Goal: Information Seeking & Learning: Learn about a topic

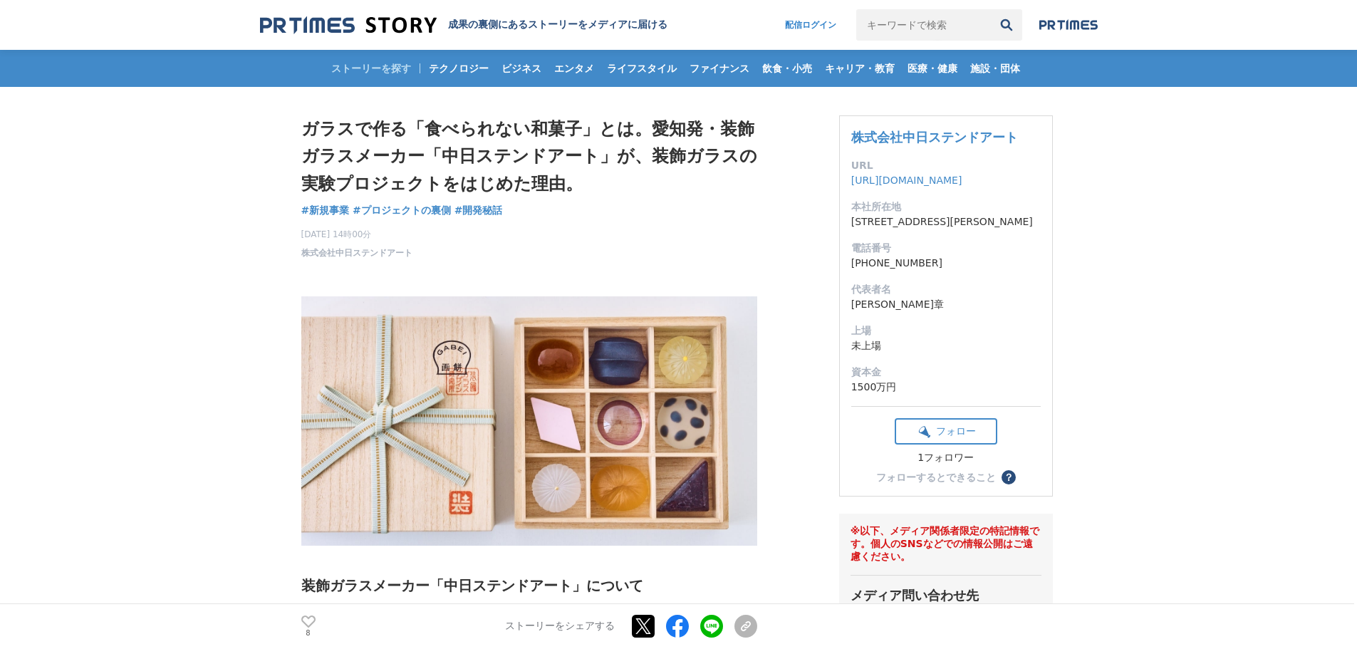
click at [331, 29] on img at bounding box center [348, 25] width 177 height 19
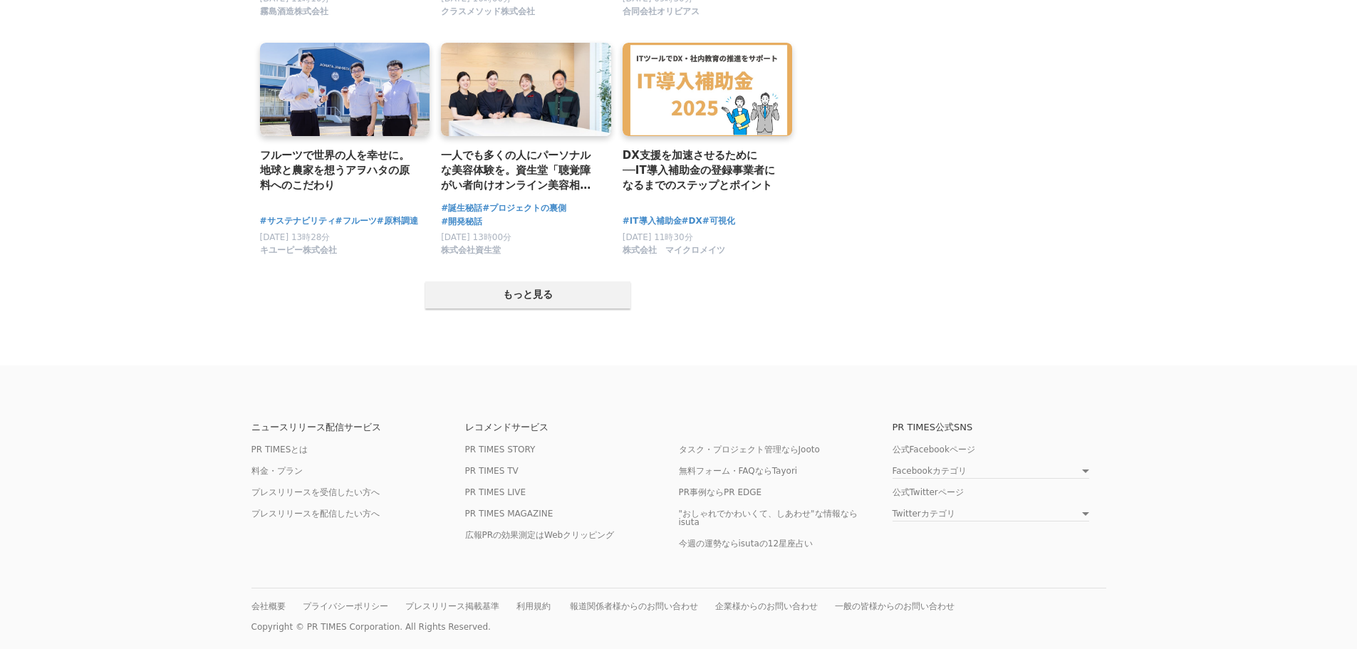
scroll to position [2792, 0]
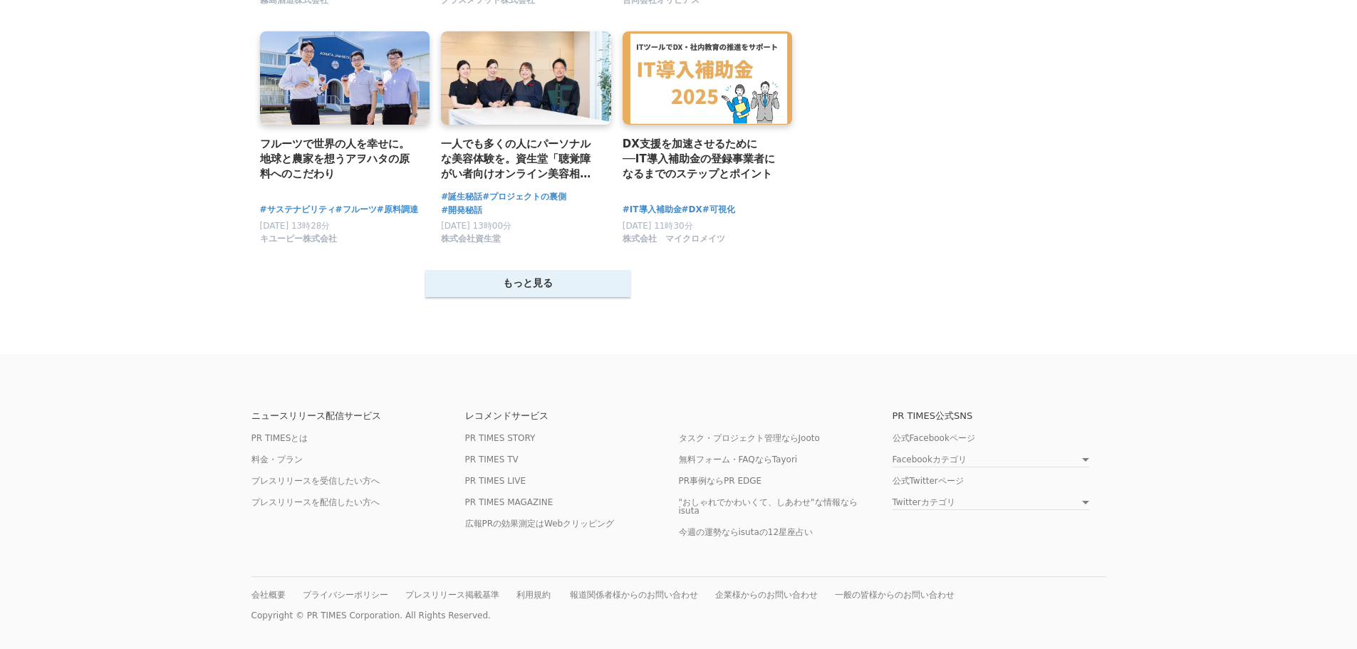
drag, startPoint x: 538, startPoint y: 283, endPoint x: 549, endPoint y: 278, distance: 11.8
click at [539, 283] on button "もっと見る" at bounding box center [527, 283] width 205 height 27
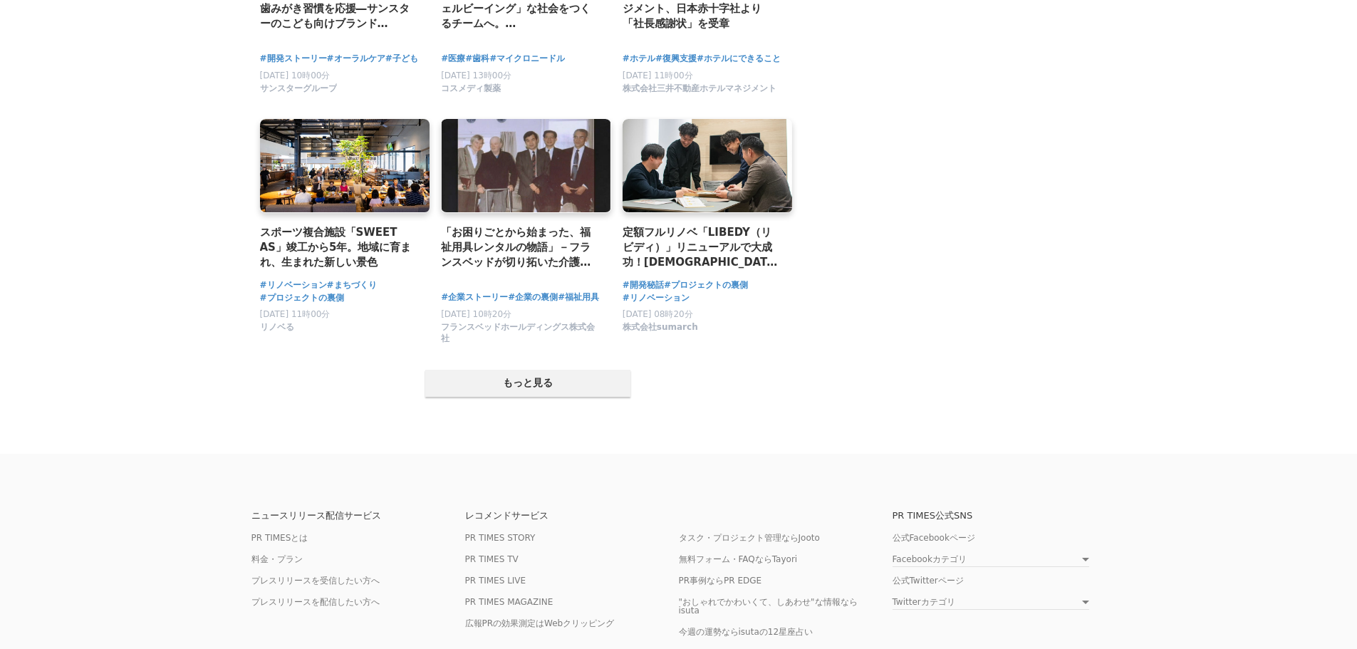
scroll to position [4244, 0]
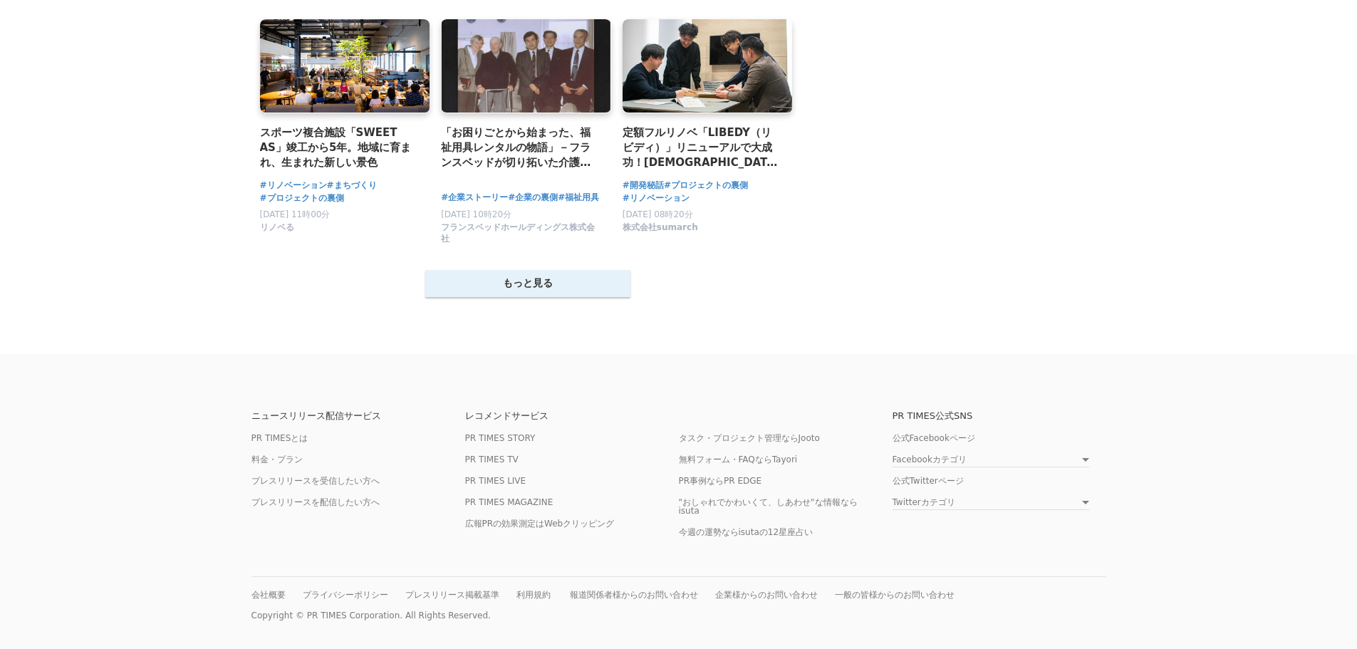
click at [584, 284] on button "もっと見る" at bounding box center [527, 283] width 205 height 27
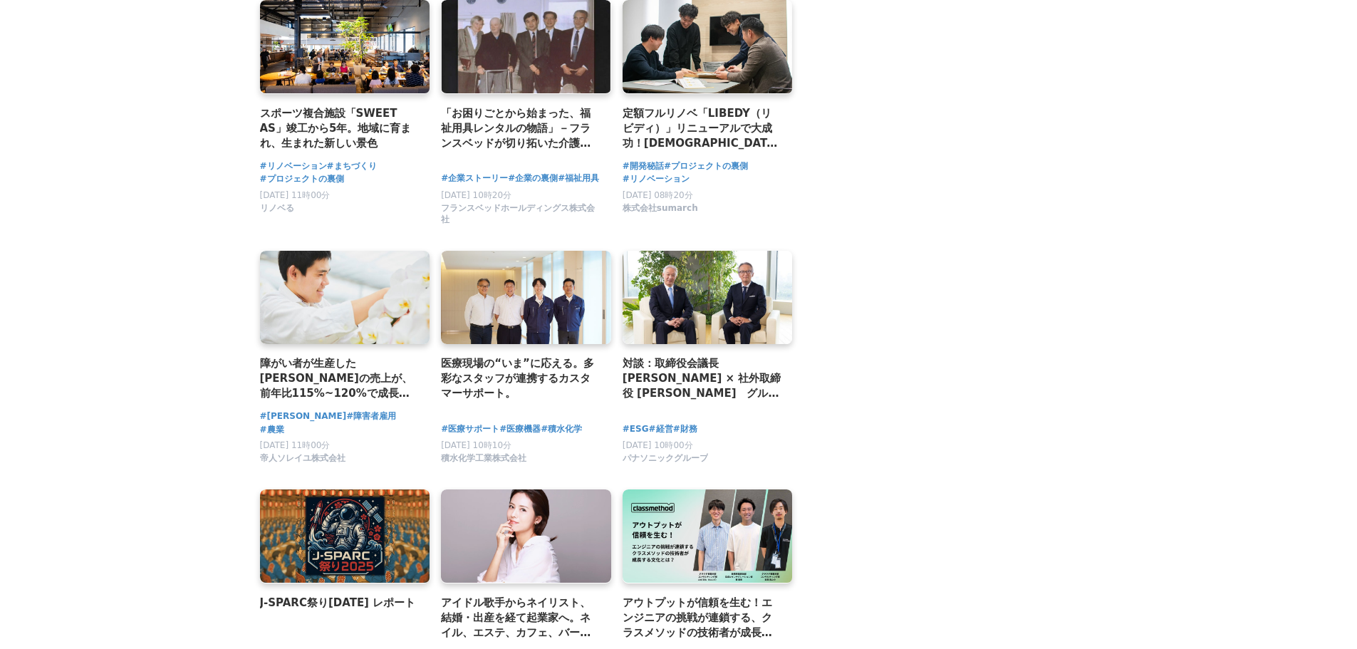
scroll to position [736, 0]
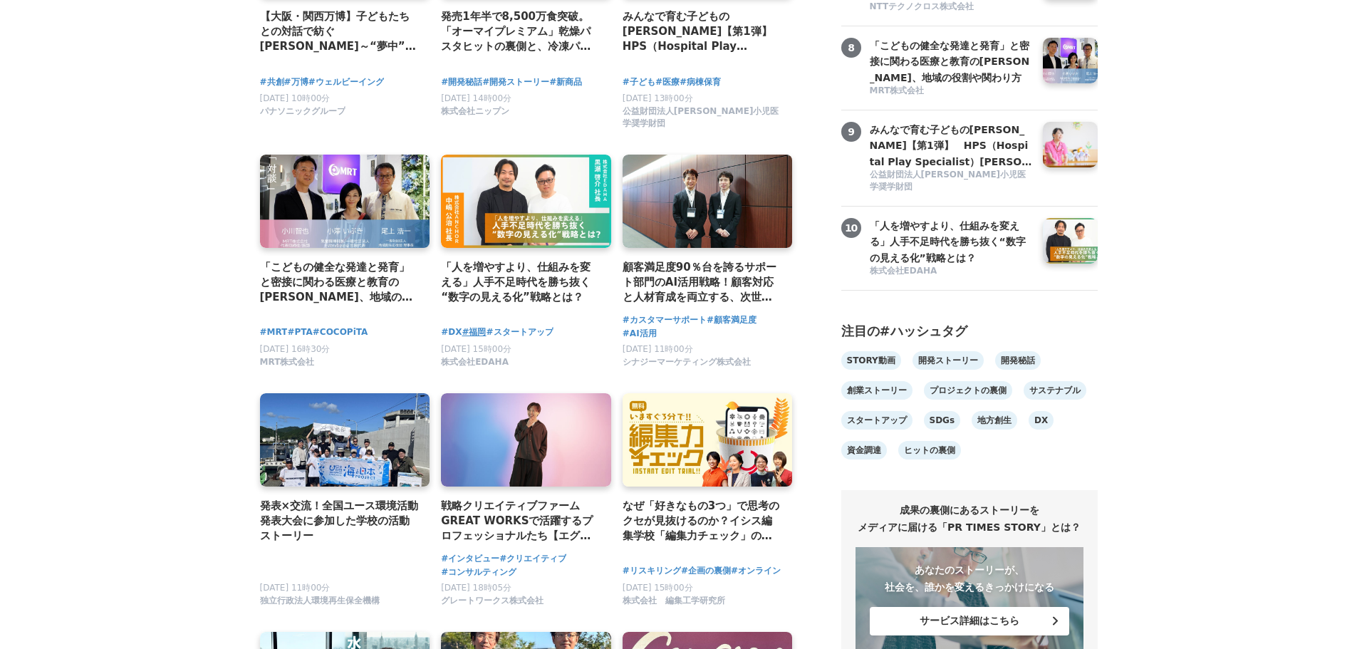
click at [472, 326] on span "#福岡" at bounding box center [474, 333] width 24 height 14
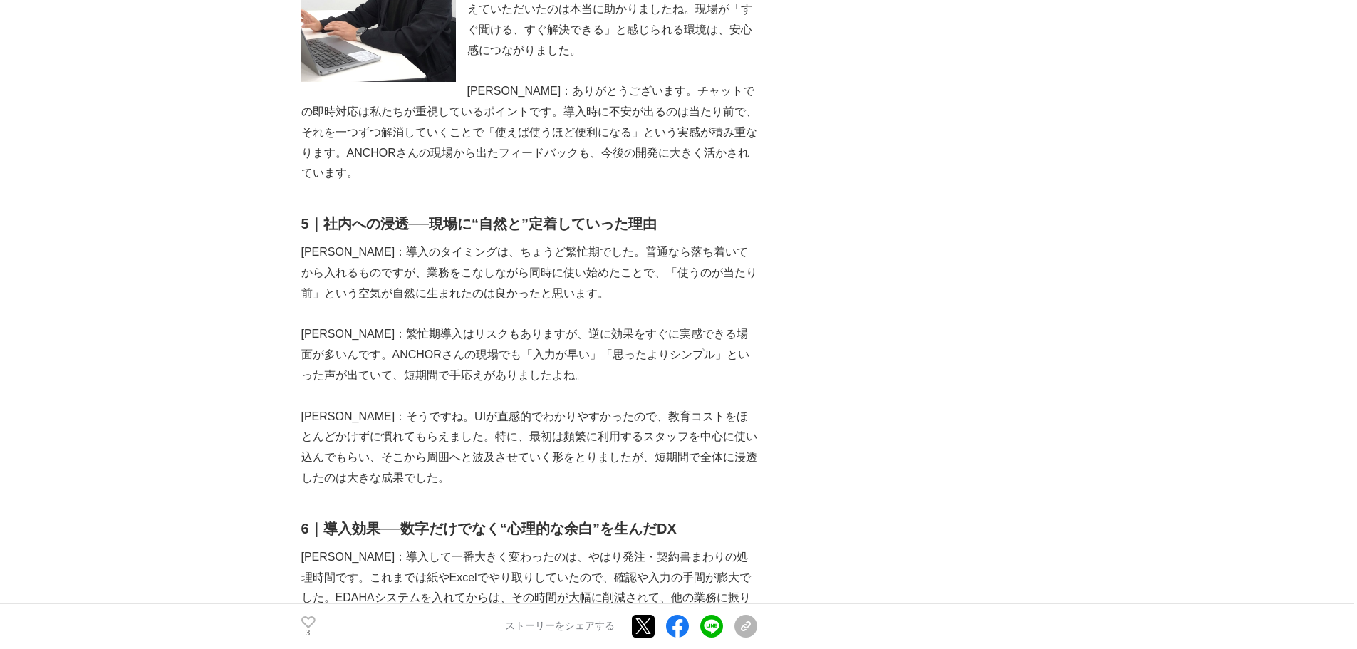
scroll to position [2850, 0]
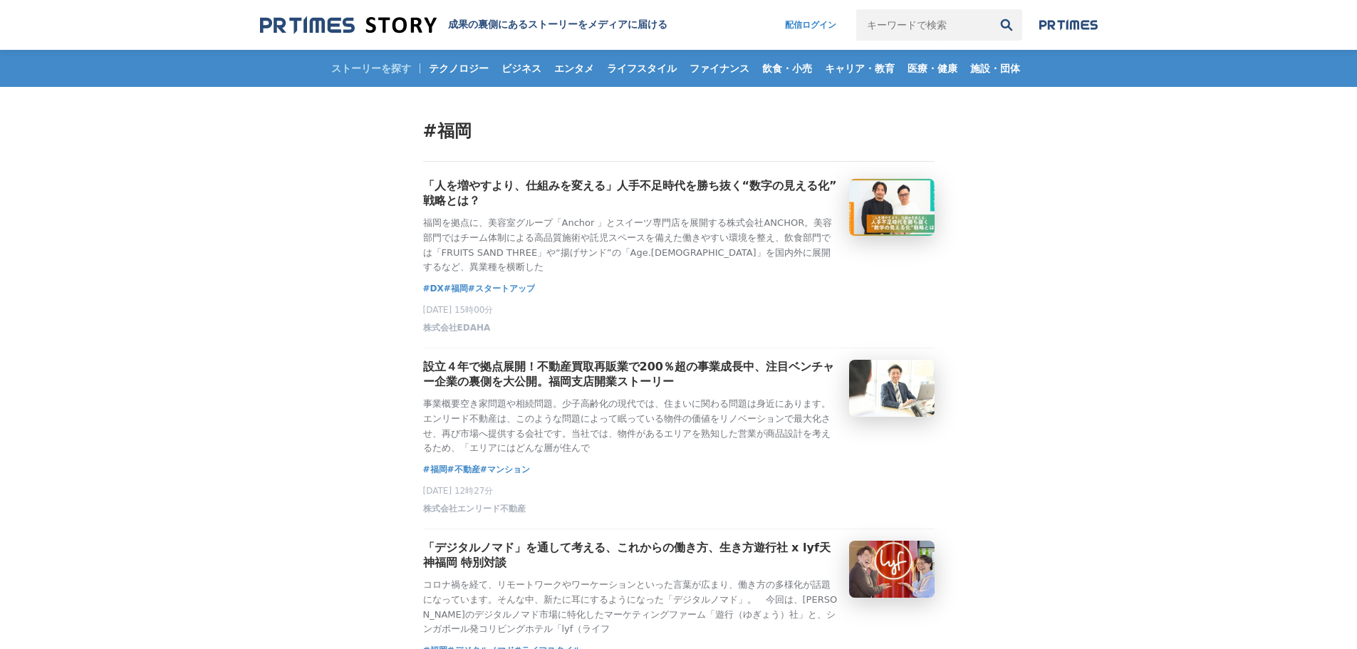
click at [1168, 317] on main "#福岡 「人を増やすより、仕組みを変える」人手不足時代を勝ち抜く“数字の見える化”戦略とは？ 　福岡を拠点に、美容室グループ「Anchor 」とスイーツ専門店…" at bounding box center [678, 525] width 1357 height 876
click at [1077, 29] on img at bounding box center [1069, 24] width 58 height 11
